Goal: Information Seeking & Learning: Find contact information

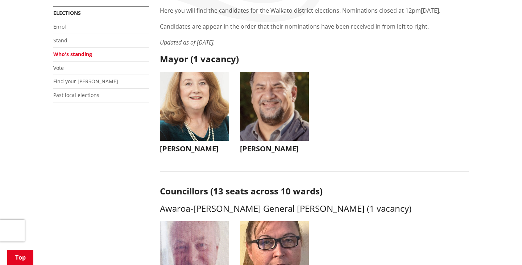
scroll to position [143, 0]
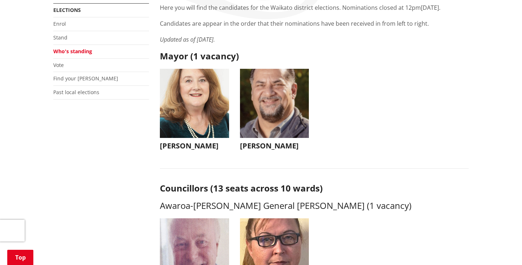
click at [265, 152] on button "[PERSON_NAME]" at bounding box center [274, 111] width 69 height 85
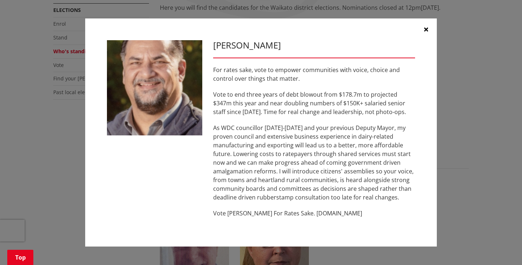
click at [464, 210] on div "[PERSON_NAME] For rates sake, vote to empower communities with voice, choice an…" at bounding box center [261, 133] width 493 height 251
click at [425, 34] on button "button" at bounding box center [426, 29] width 22 height 22
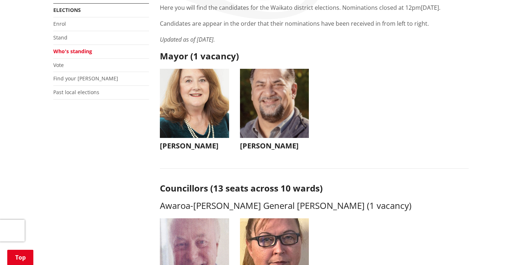
click at [203, 147] on h3 "[PERSON_NAME]" at bounding box center [194, 146] width 69 height 9
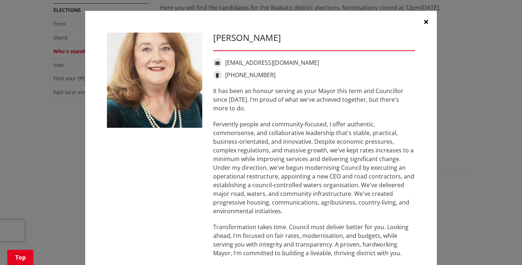
click at [430, 24] on button "button" at bounding box center [426, 22] width 22 height 22
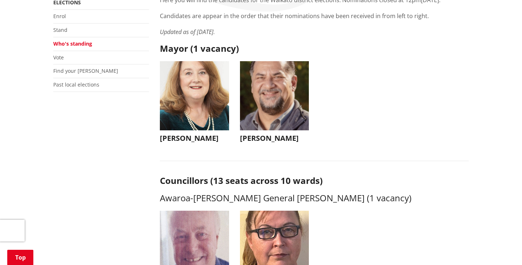
scroll to position [151, 0]
click at [192, 143] on h3 "[PERSON_NAME]" at bounding box center [194, 138] width 69 height 9
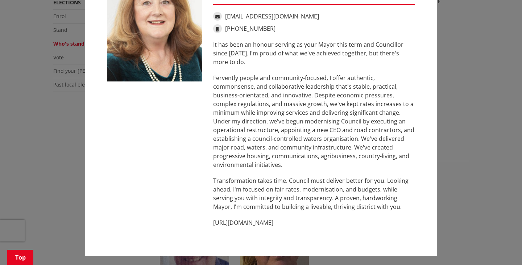
scroll to position [48, 0]
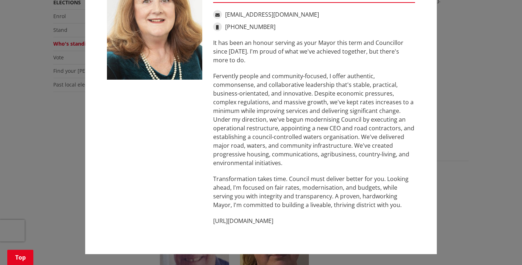
click at [460, 217] on div "[PERSON_NAME] [EMAIL_ADDRESS][DOMAIN_NAME] [PHONE_NUMBER] It has been an honour…" at bounding box center [261, 109] width 493 height 314
click at [42, 180] on div "[PERSON_NAME] [EMAIL_ADDRESS][DOMAIN_NAME] [PHONE_NUMBER] It has been an honour…" at bounding box center [261, 109] width 493 height 314
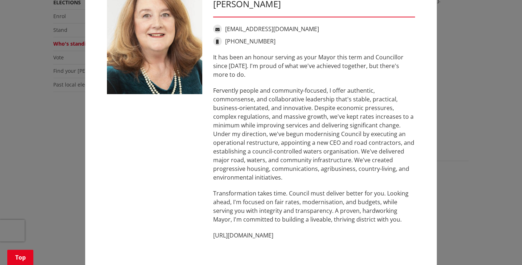
scroll to position [0, 0]
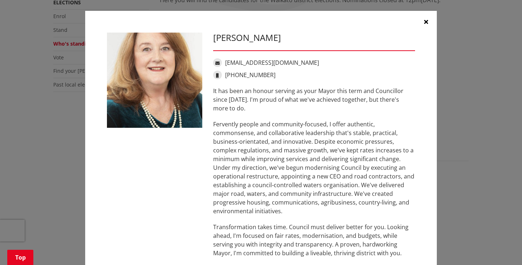
click at [422, 24] on button "button" at bounding box center [426, 22] width 22 height 22
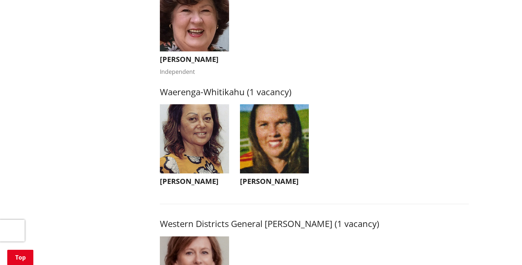
scroll to position [1418, 0]
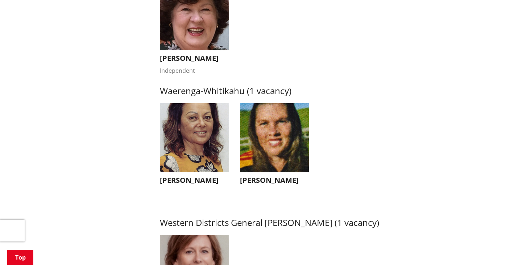
click at [199, 189] on button "[PERSON_NAME]" at bounding box center [194, 145] width 69 height 85
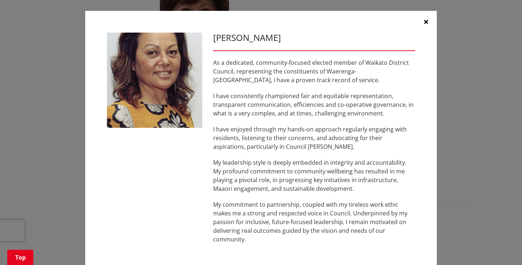
click at [424, 33] on button "button" at bounding box center [426, 22] width 22 height 22
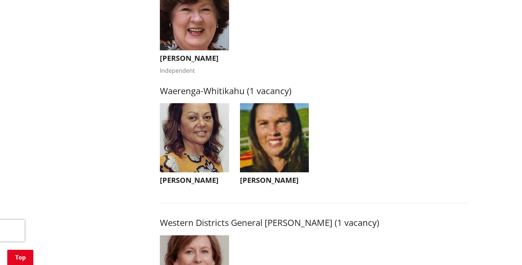
click at [285, 185] on h3 "[PERSON_NAME]" at bounding box center [274, 180] width 69 height 9
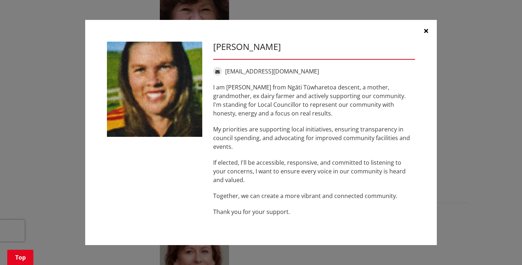
click at [428, 42] on button "button" at bounding box center [426, 31] width 22 height 22
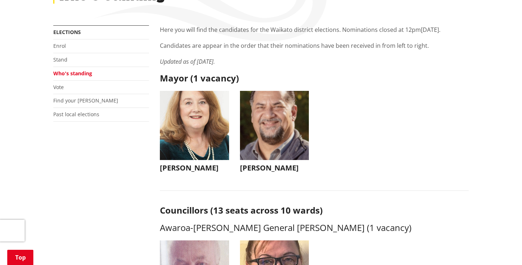
scroll to position [124, 0]
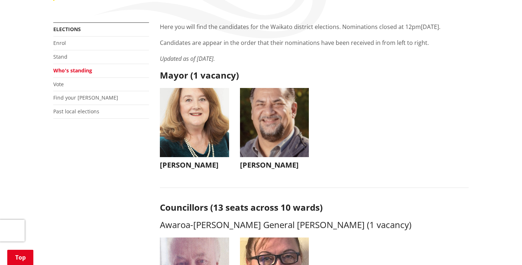
click at [267, 171] on button "[PERSON_NAME]" at bounding box center [274, 130] width 69 height 85
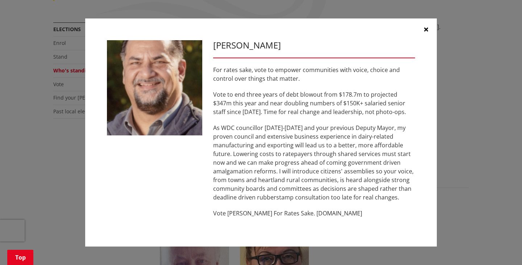
click at [427, 40] on button "button" at bounding box center [426, 29] width 22 height 22
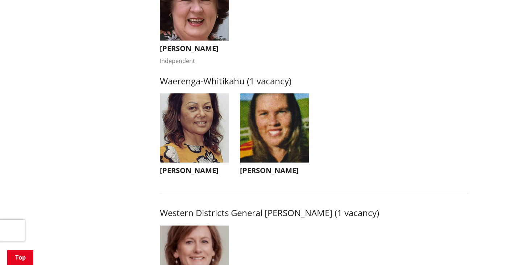
scroll to position [1429, 0]
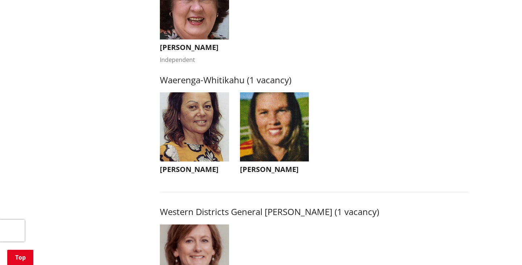
click at [286, 178] on button "[PERSON_NAME]" at bounding box center [274, 134] width 69 height 85
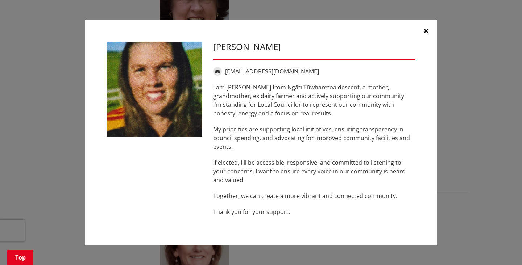
click at [427, 34] on icon "button" at bounding box center [426, 31] width 4 height 6
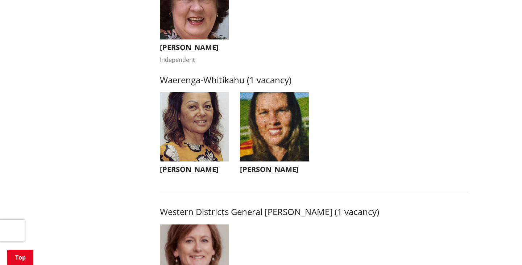
click at [211, 178] on button "[PERSON_NAME]" at bounding box center [194, 134] width 69 height 85
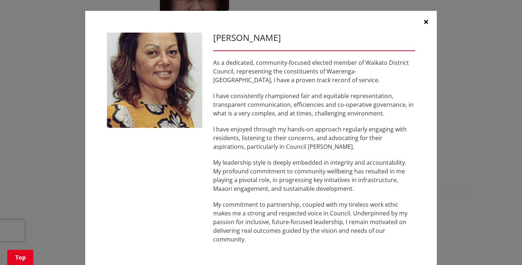
click at [424, 25] on icon "button" at bounding box center [426, 22] width 4 height 6
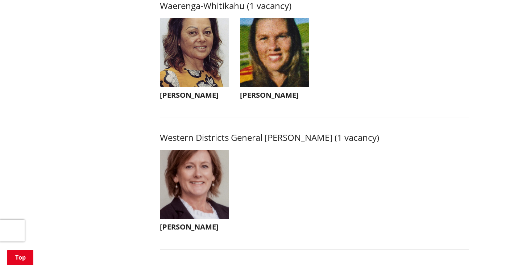
scroll to position [1505, 0]
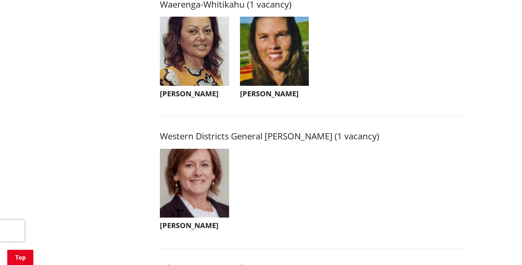
click at [208, 98] on h3 "[PERSON_NAME]" at bounding box center [194, 94] width 69 height 9
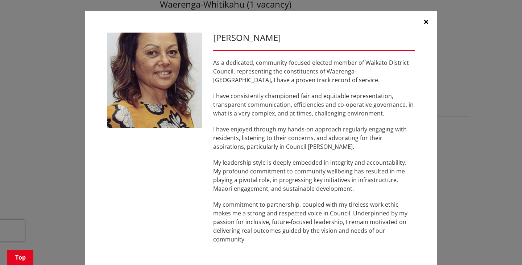
click at [423, 23] on button "button" at bounding box center [426, 22] width 22 height 22
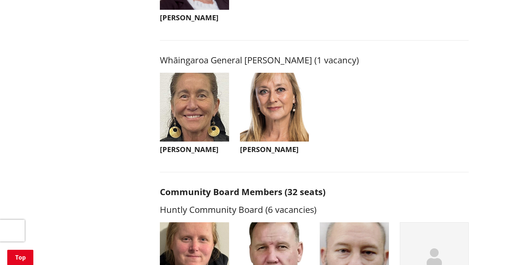
scroll to position [1714, 0]
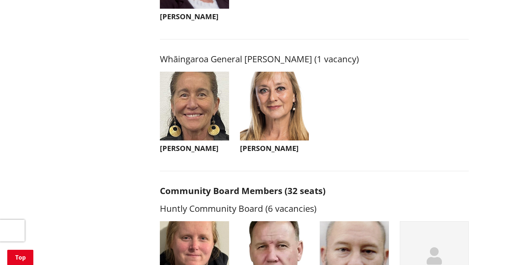
click at [194, 153] on h3 "[PERSON_NAME]" at bounding box center [194, 148] width 69 height 9
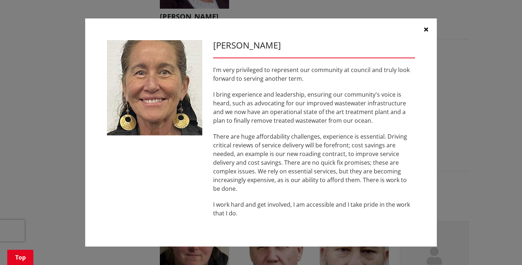
click at [429, 40] on button "button" at bounding box center [426, 29] width 22 height 22
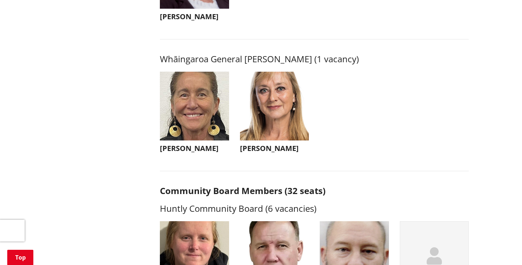
click at [283, 153] on h3 "[PERSON_NAME]" at bounding box center [274, 148] width 69 height 9
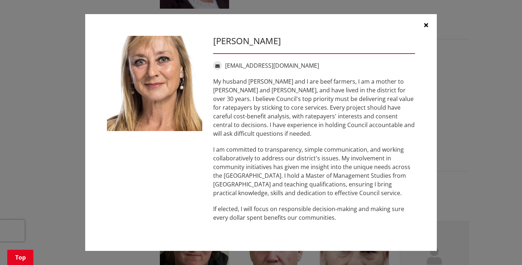
click at [434, 36] on button "button" at bounding box center [426, 25] width 22 height 22
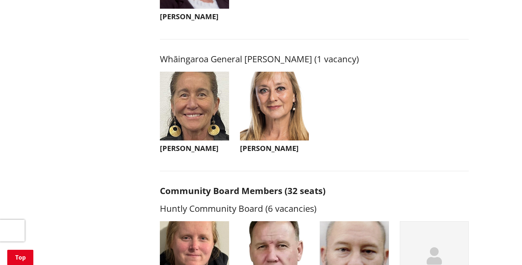
click at [190, 153] on h3 "[PERSON_NAME]" at bounding box center [194, 148] width 69 height 9
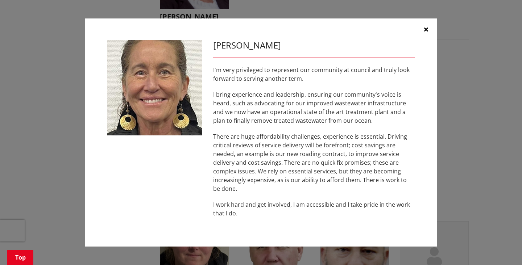
click at [424, 32] on icon "button" at bounding box center [426, 29] width 4 height 6
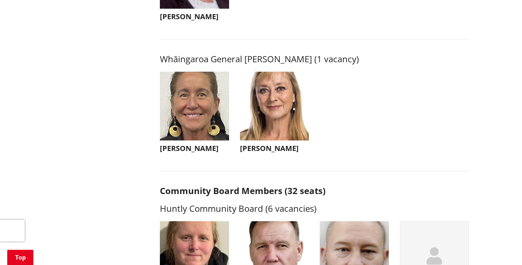
click at [284, 153] on h3 "[PERSON_NAME]" at bounding box center [274, 148] width 69 height 9
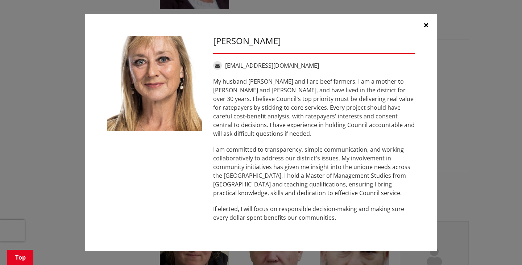
click at [423, 36] on button "button" at bounding box center [426, 25] width 22 height 22
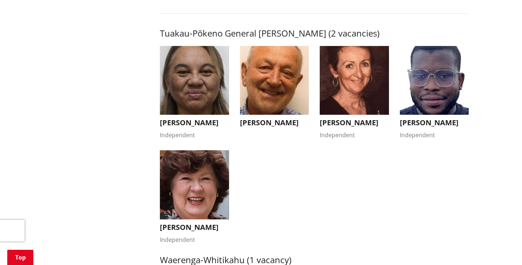
scroll to position [1247, 0]
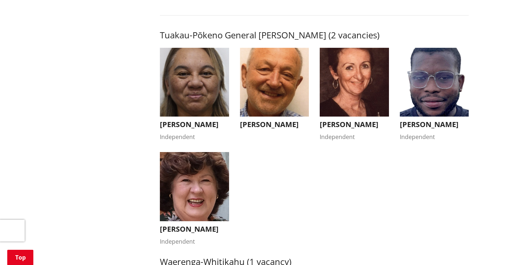
click at [449, 125] on h3 "[PERSON_NAME]" at bounding box center [434, 124] width 69 height 9
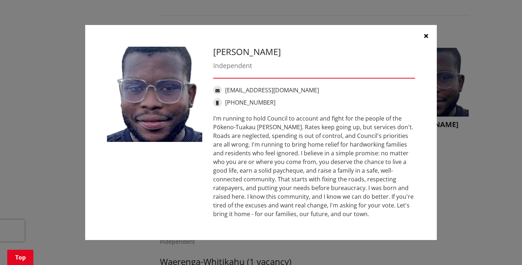
click at [428, 36] on button "button" at bounding box center [426, 36] width 22 height 22
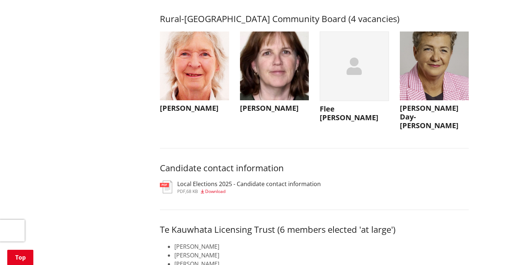
scroll to position [3386, 0]
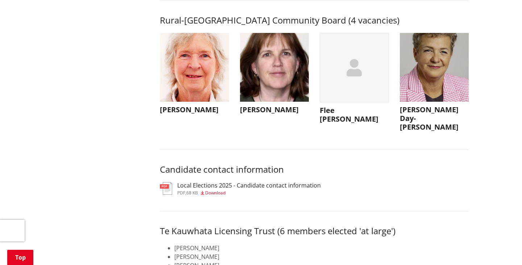
click at [195, 114] on h3 "[PERSON_NAME]" at bounding box center [194, 110] width 69 height 9
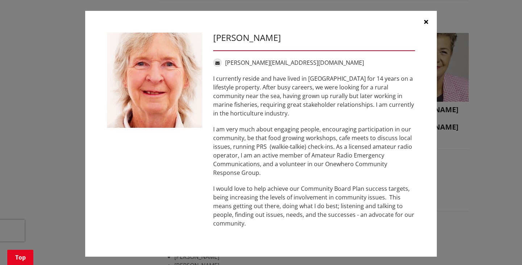
click at [425, 23] on icon "button" at bounding box center [426, 22] width 4 height 6
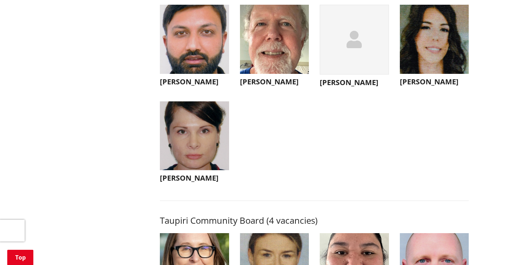
scroll to position [2702, 0]
click at [205, 187] on button "[PERSON_NAME]" at bounding box center [194, 144] width 69 height 85
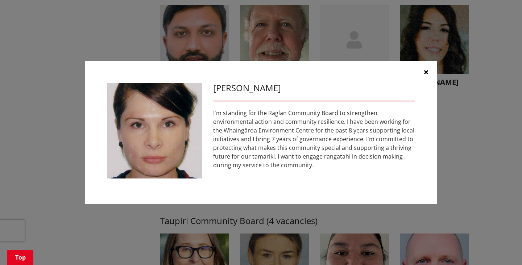
click at [423, 83] on button "button" at bounding box center [426, 72] width 22 height 22
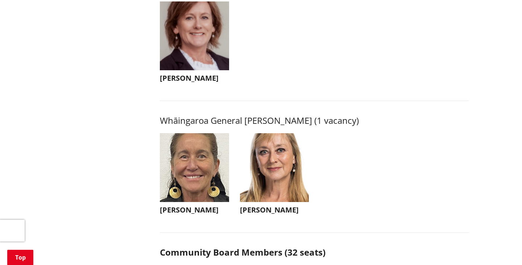
scroll to position [1647, 0]
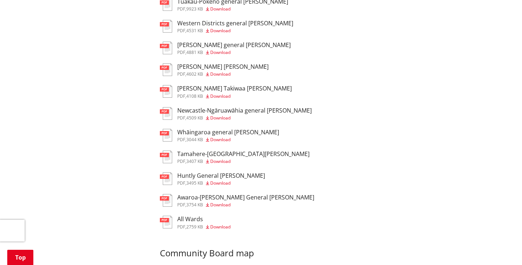
scroll to position [353, 0]
click at [225, 180] on span "Download" at bounding box center [220, 183] width 20 height 6
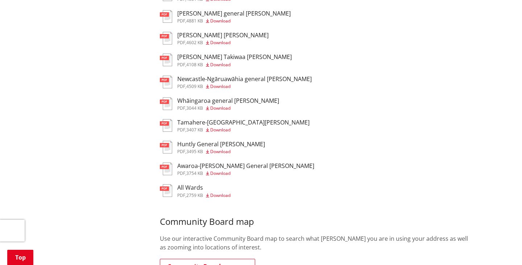
scroll to position [387, 0]
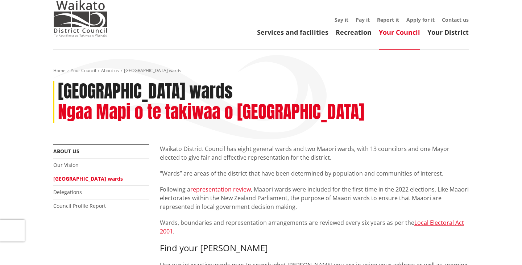
click at [368, 196] on div "Waikato District Council has eight general wards and two Maaori wards, with 13 …" at bounding box center [314, 223] width 309 height 157
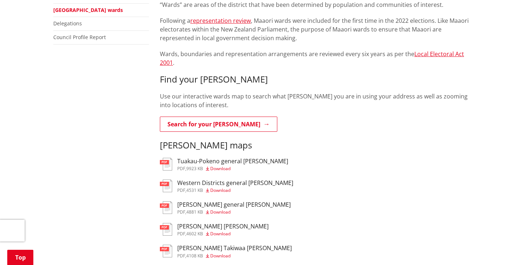
scroll to position [193, 0]
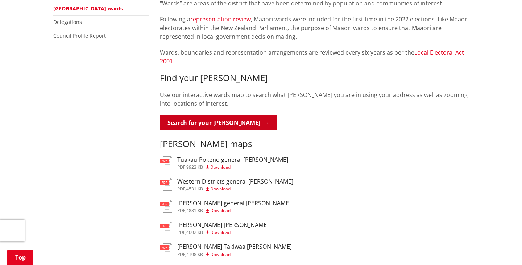
click at [229, 115] on link "Search for your ward" at bounding box center [219, 122] width 118 height 15
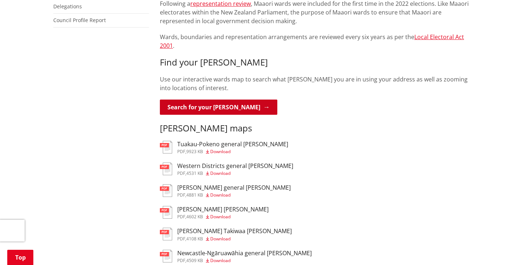
scroll to position [221, 0]
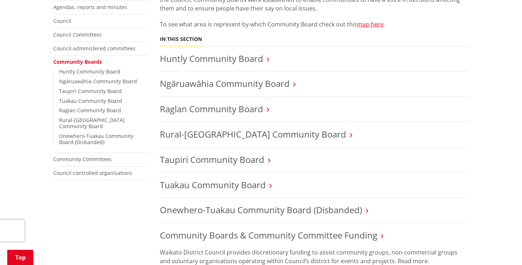
scroll to position [161, 0]
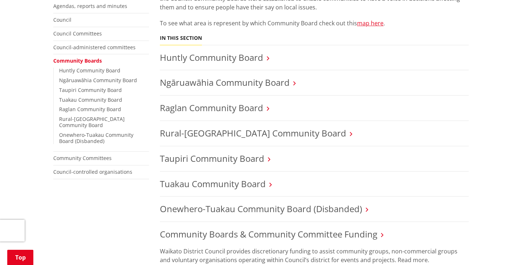
click at [272, 62] on li "Huntly Community Board" at bounding box center [314, 57] width 309 height 25
click at [371, 26] on link "map here" at bounding box center [370, 23] width 26 height 8
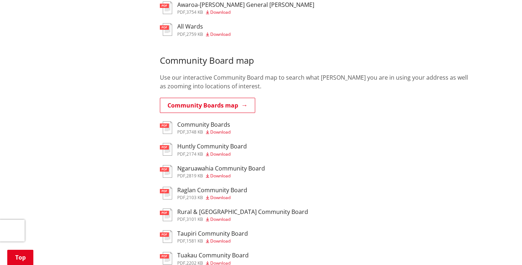
scroll to position [542, 0]
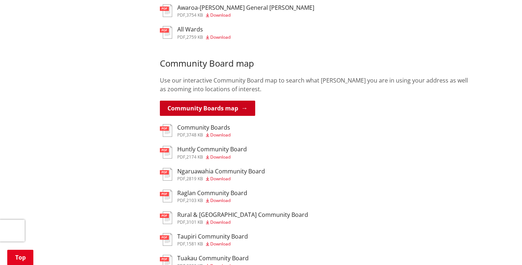
click at [230, 101] on link "Community Boards map" at bounding box center [207, 108] width 95 height 15
